Goal: Navigation & Orientation: Find specific page/section

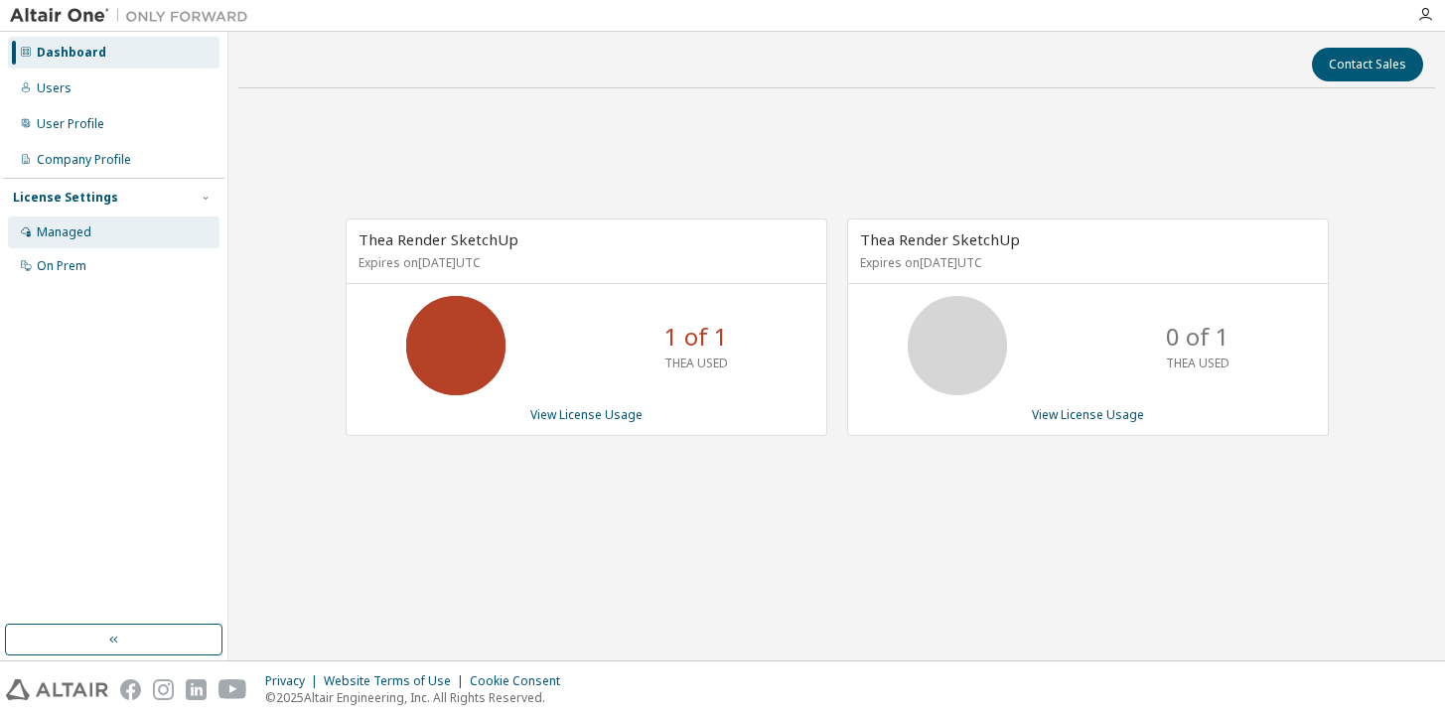
click at [80, 229] on div "Managed" at bounding box center [64, 232] width 55 height 16
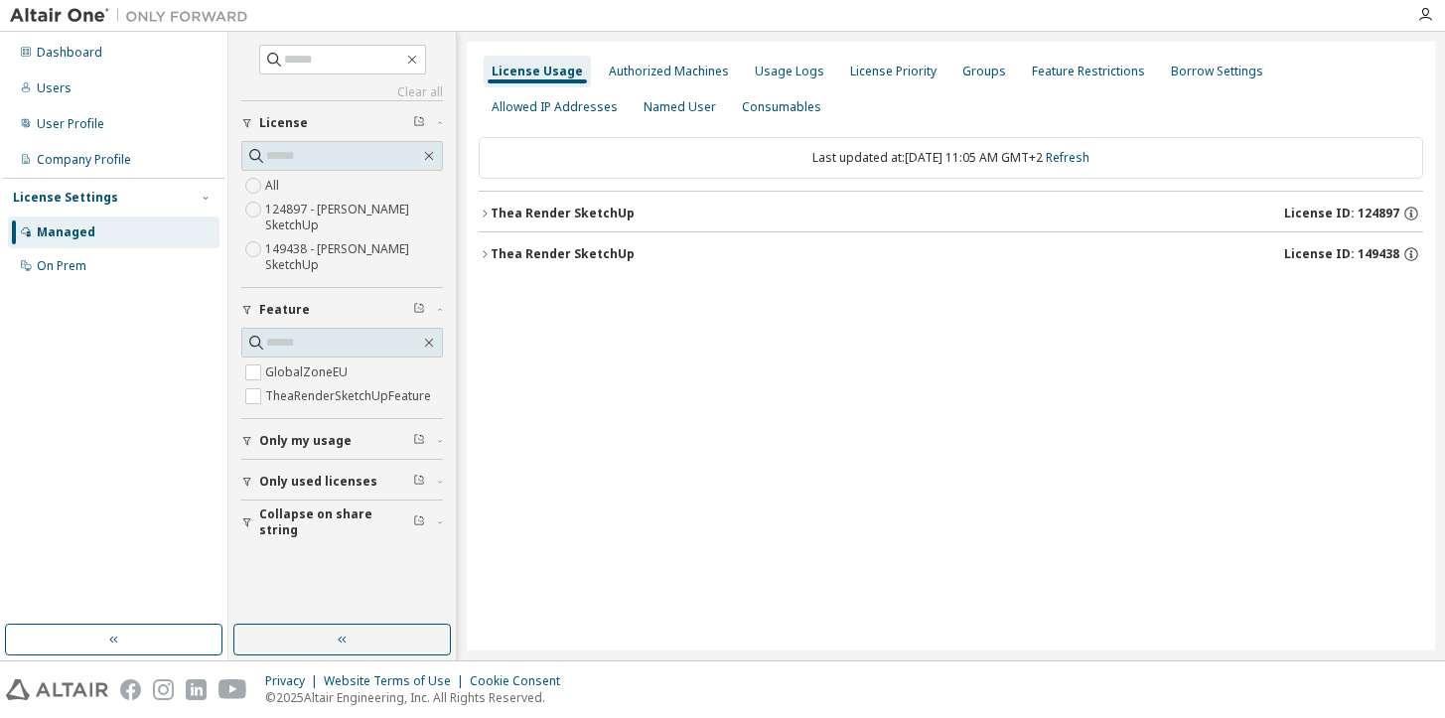
click at [550, 226] on button "[PERSON_NAME] SketchUp License ID: 124897" at bounding box center [951, 214] width 944 height 44
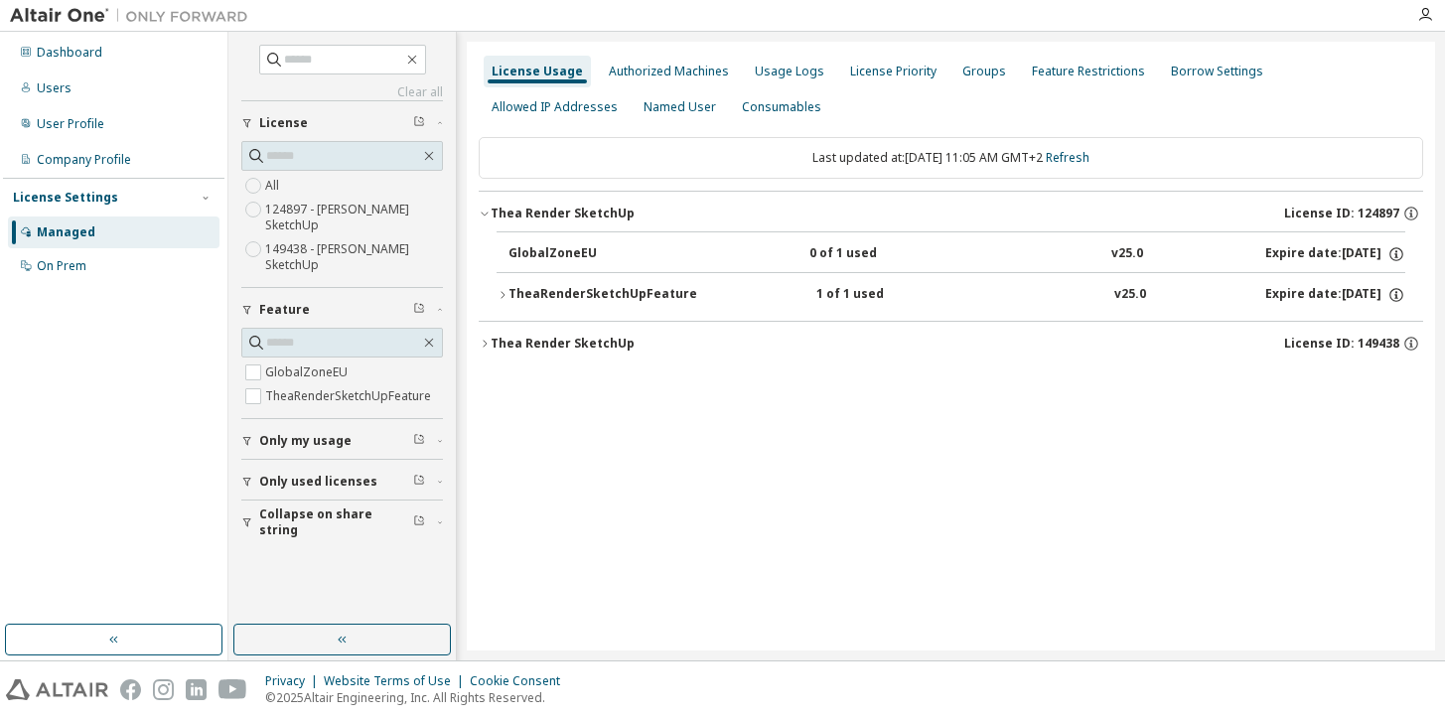
click at [611, 345] on div "Thea Render SketchUp" at bounding box center [562, 344] width 144 height 16
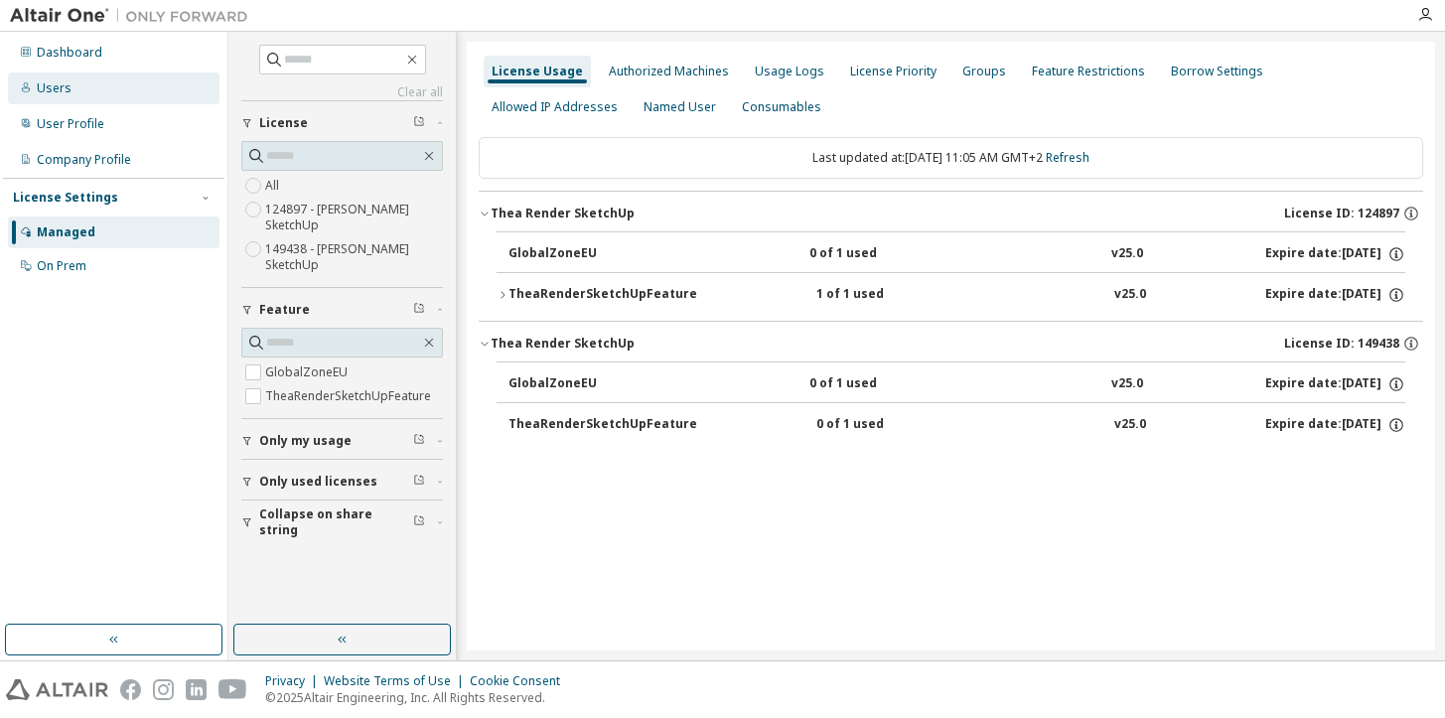
click at [78, 95] on div "Users" at bounding box center [113, 88] width 211 height 32
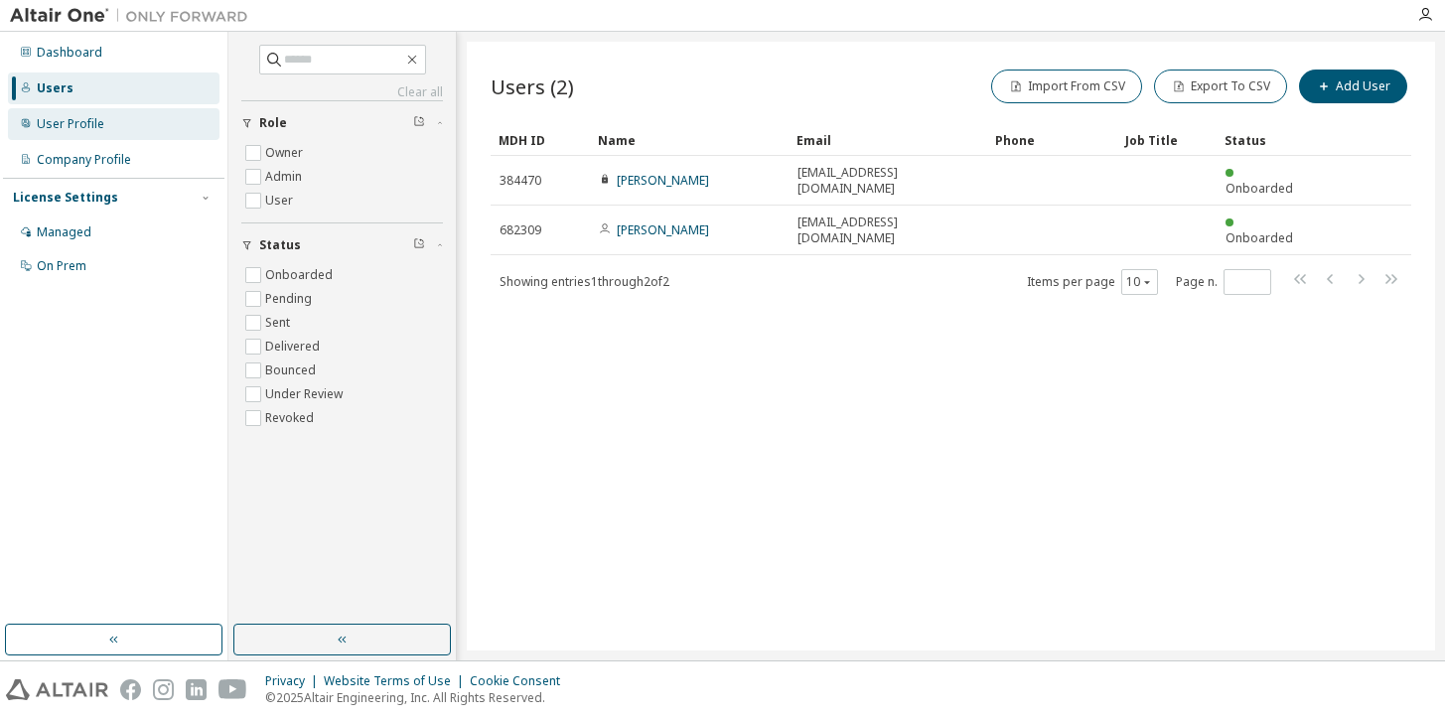
click at [148, 125] on div "User Profile" at bounding box center [113, 124] width 211 height 32
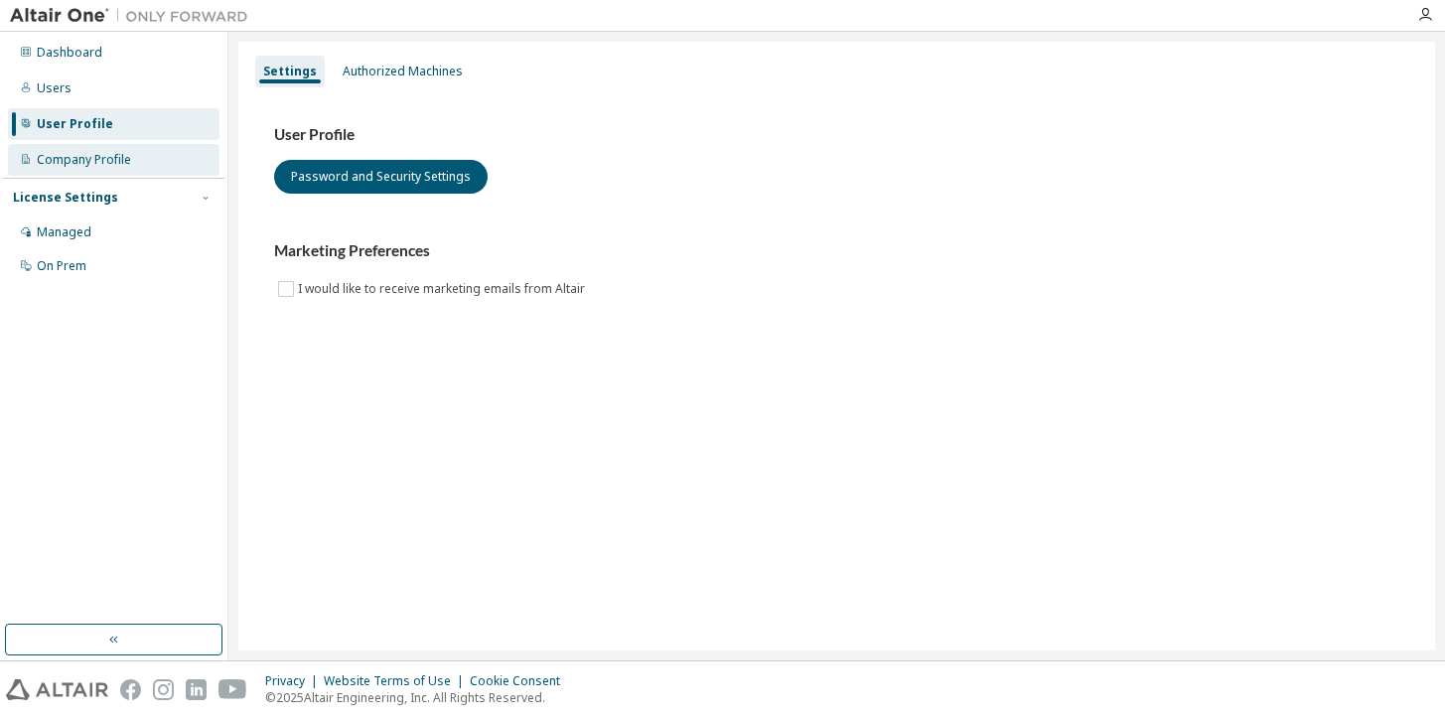
click at [113, 168] on div "Company Profile" at bounding box center [113, 160] width 211 height 32
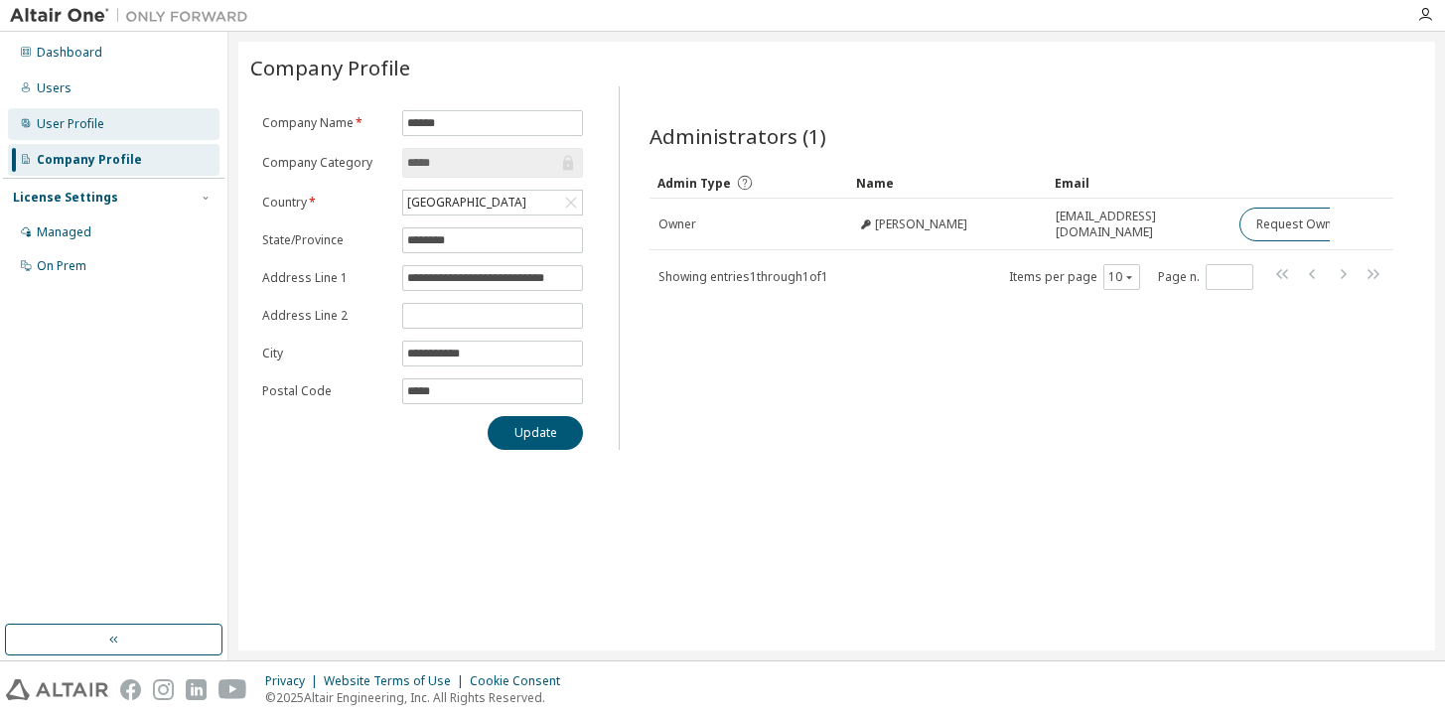
click at [62, 137] on div "User Profile" at bounding box center [113, 124] width 211 height 32
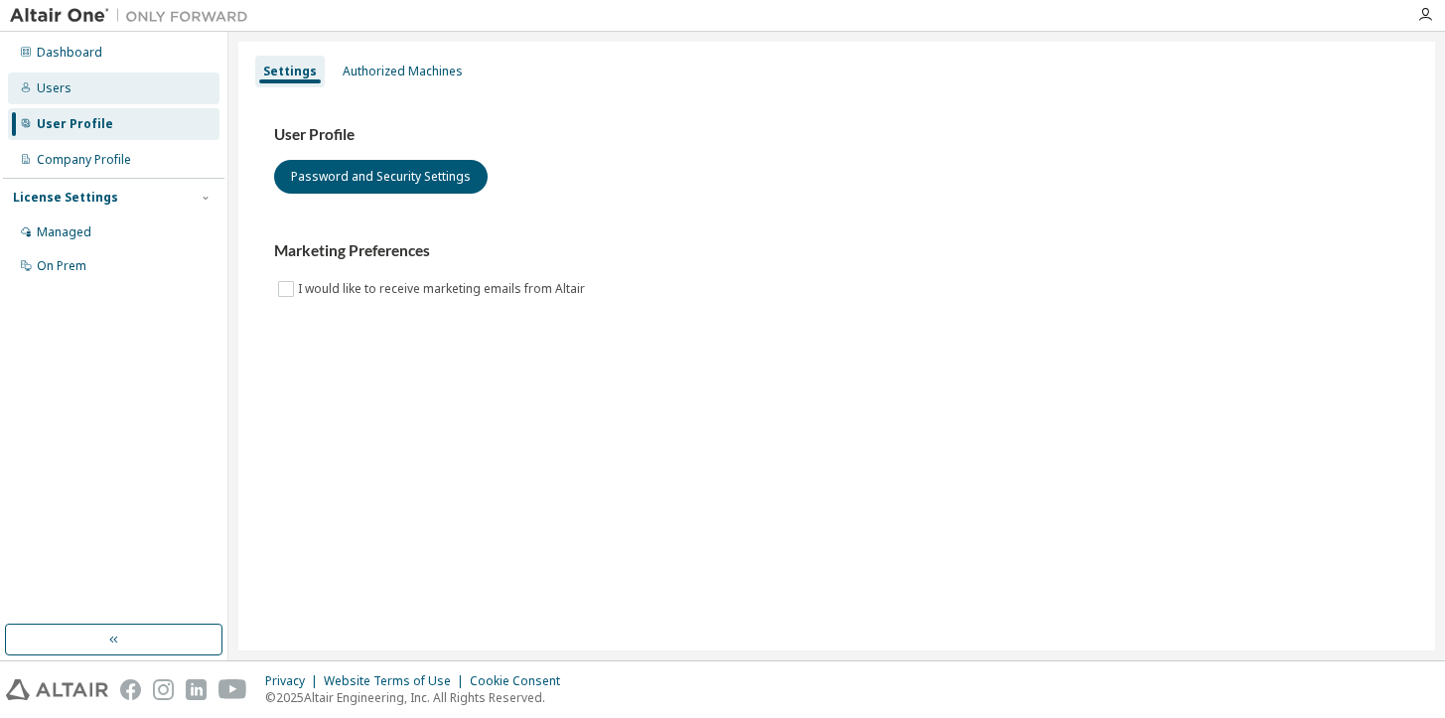
click at [52, 92] on div "Users" at bounding box center [54, 88] width 35 height 16
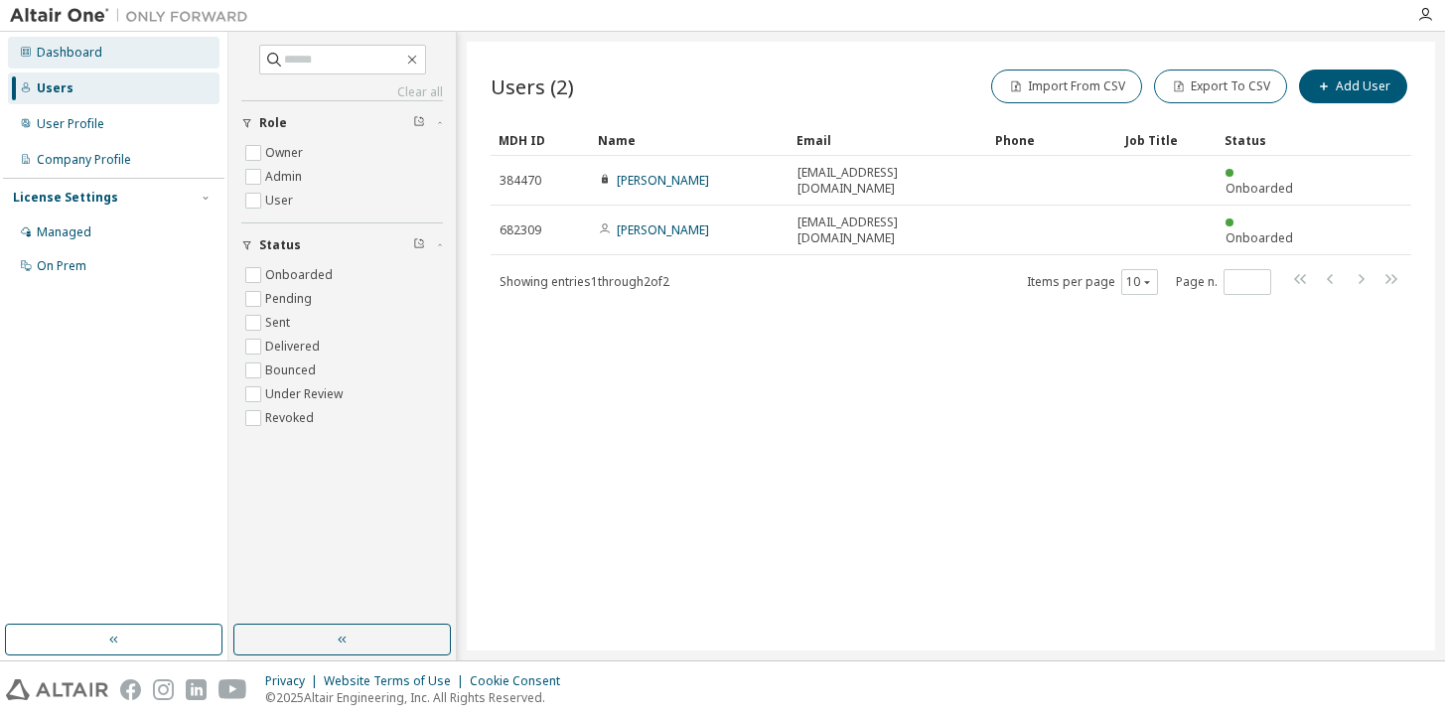
click at [62, 53] on div "Dashboard" at bounding box center [70, 53] width 66 height 16
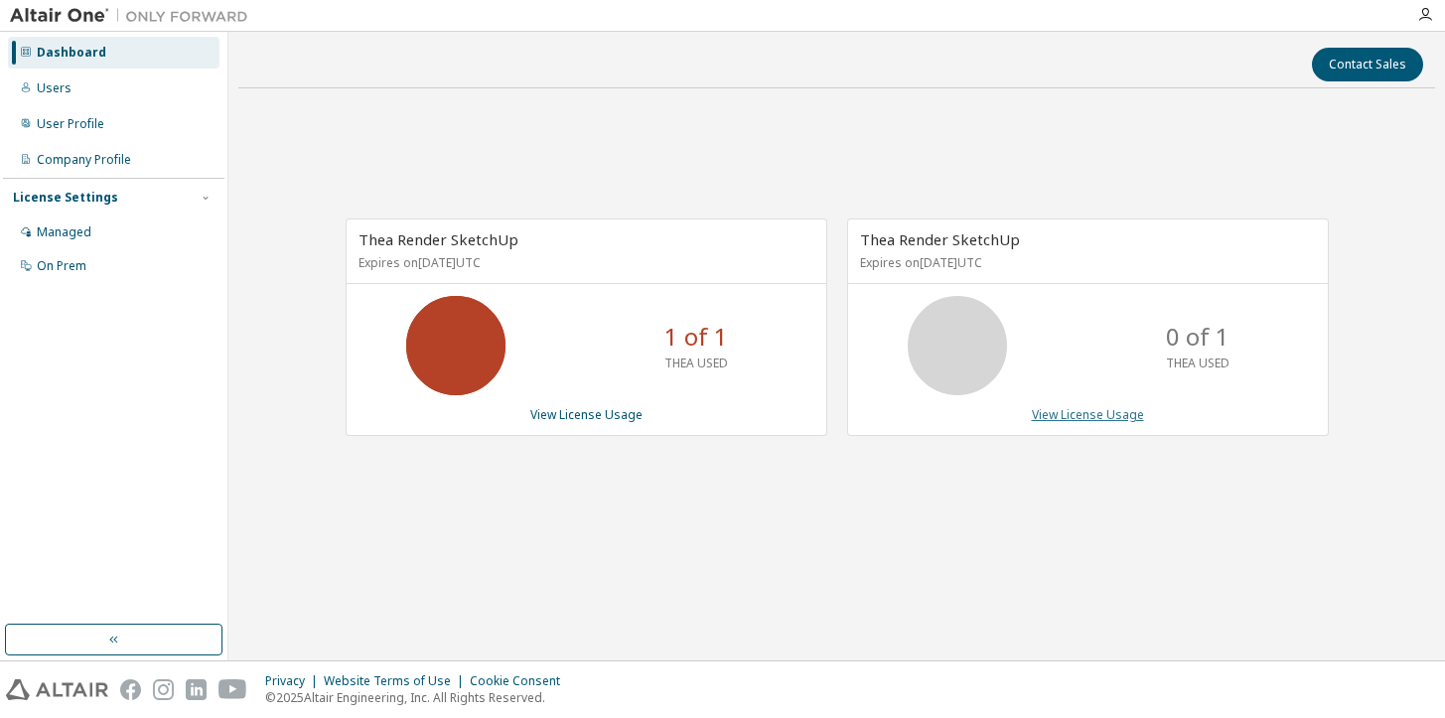
click at [1092, 413] on link "View License Usage" at bounding box center [1088, 414] width 112 height 17
